Goal: Task Accomplishment & Management: Manage account settings

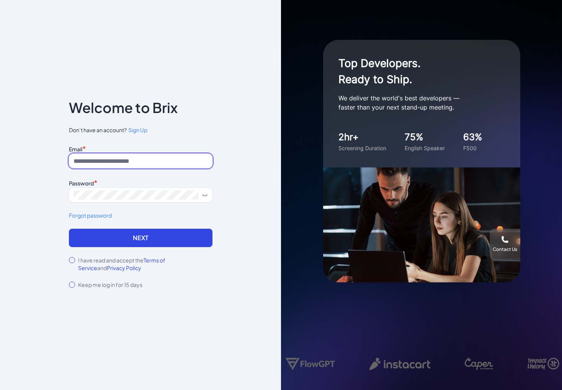
click at [140, 166] on input at bounding box center [141, 161] width 144 height 15
click at [0, 390] on com-1password-button at bounding box center [0, 390] width 0 height 0
type input "**********"
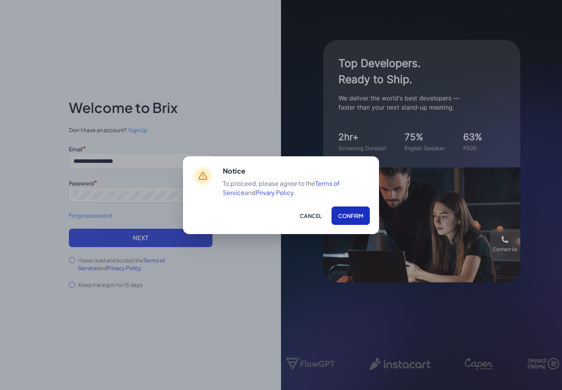
click at [357, 213] on button "Confirm" at bounding box center [351, 215] width 38 height 18
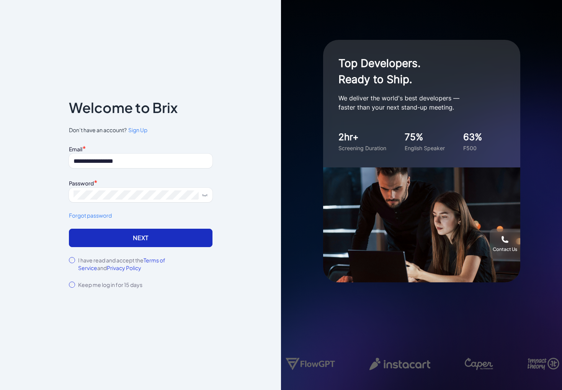
click at [150, 233] on button "Next" at bounding box center [141, 238] width 144 height 18
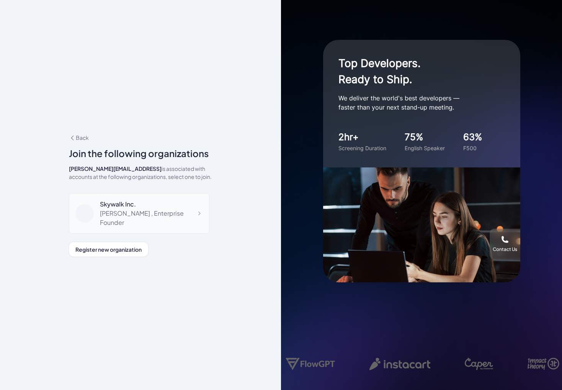
click at [115, 218] on div "Jackie , Enterprise Founder" at bounding box center [151, 218] width 103 height 18
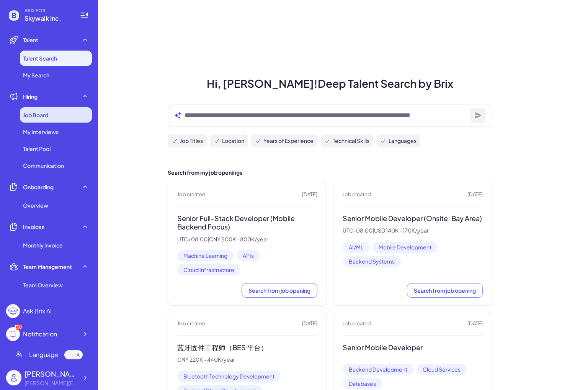
click at [51, 113] on div "Job Board" at bounding box center [56, 114] width 72 height 15
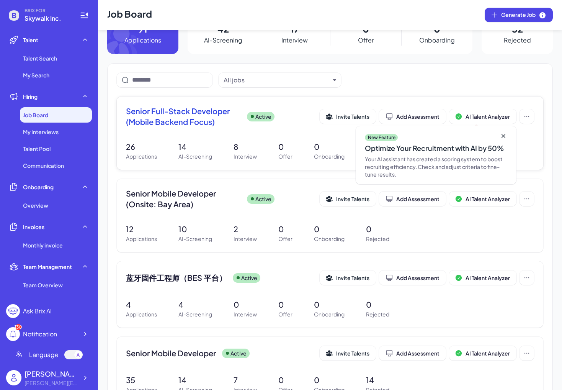
scroll to position [27, 0]
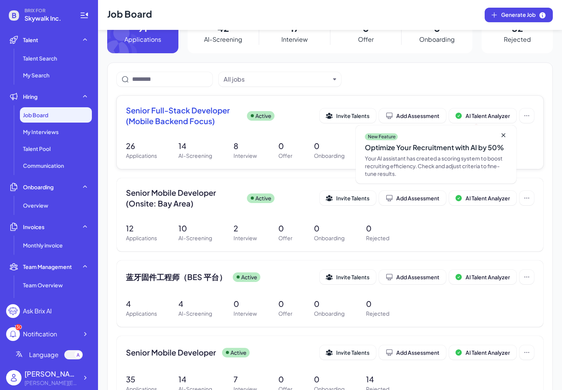
click at [196, 122] on span "Senior Full-Stack Developer (Mobile Backend Focus)" at bounding box center [183, 115] width 115 height 21
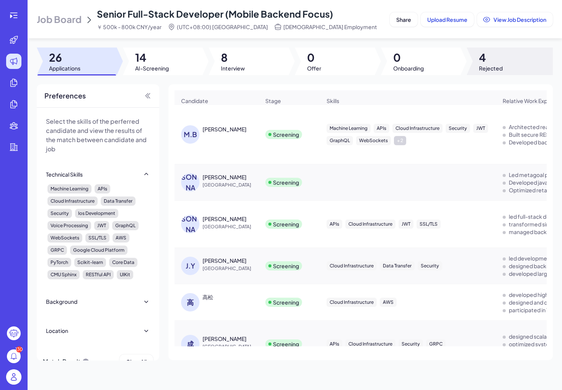
click at [485, 57] on span "4" at bounding box center [491, 58] width 24 height 14
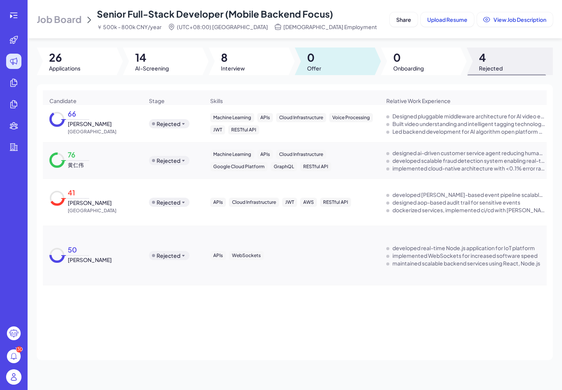
click at [356, 61] on div at bounding box center [335, 61] width 80 height 28
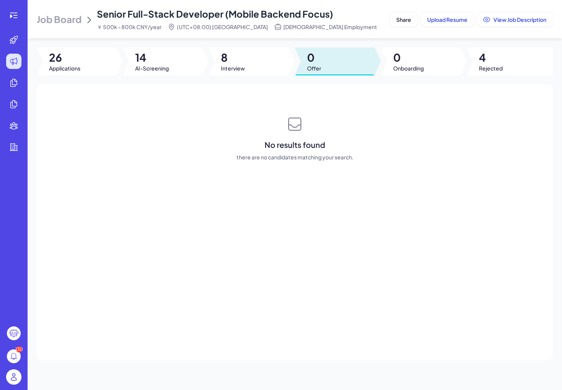
click at [280, 61] on div at bounding box center [249, 61] width 80 height 28
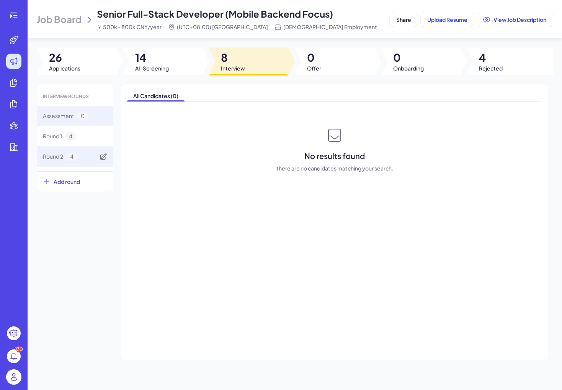
click at [75, 152] on div "Round 2 4" at bounding box center [75, 156] width 77 height 20
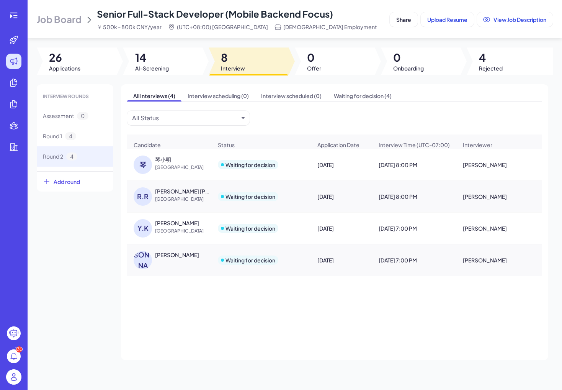
click at [164, 223] on div "[PERSON_NAME]" at bounding box center [177, 223] width 44 height 8
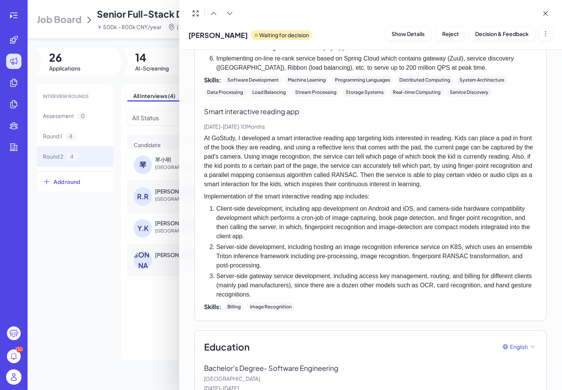
scroll to position [1943, 0]
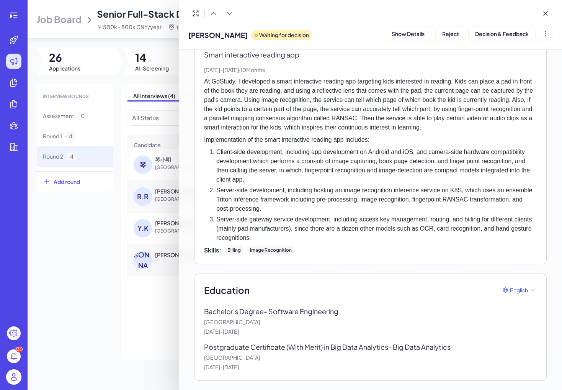
click at [244, 356] on p "[GEOGRAPHIC_DATA]" at bounding box center [370, 358] width 333 height 8
click at [251, 356] on p "[GEOGRAPHIC_DATA]" at bounding box center [370, 358] width 333 height 8
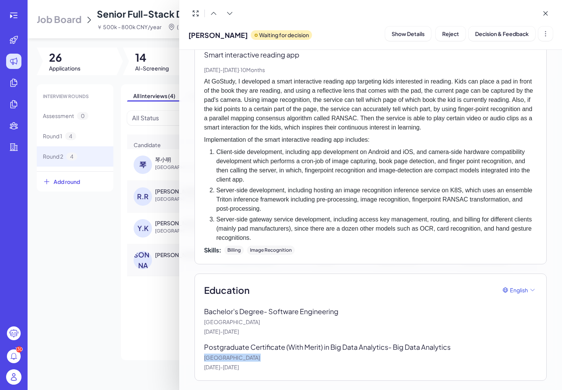
click at [251, 356] on p "[GEOGRAPHIC_DATA]" at bounding box center [370, 358] width 333 height 8
copy p "[GEOGRAPHIC_DATA]"
